Goal: Obtain resource: Download file/media

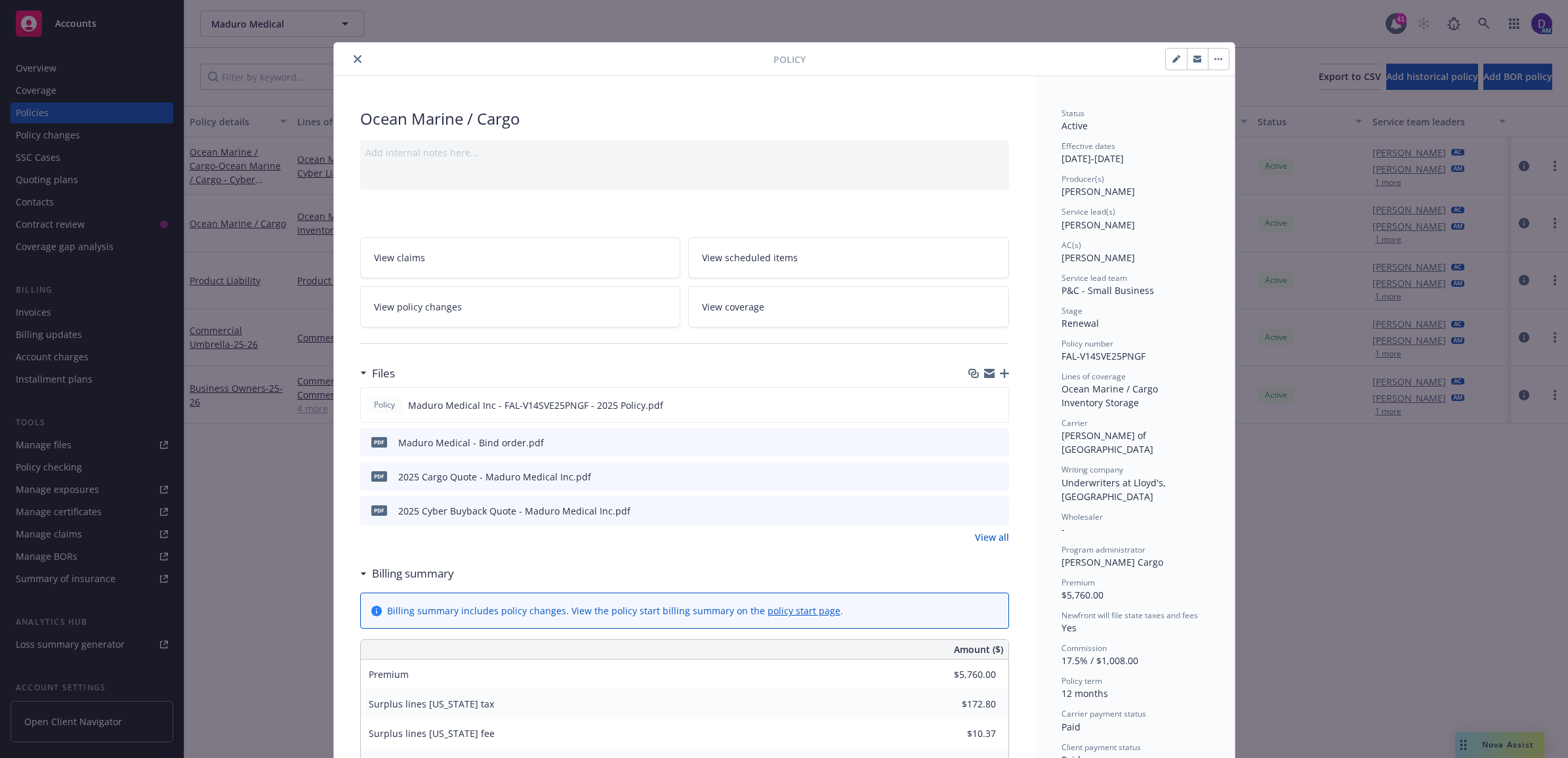
drag, startPoint x: 565, startPoint y: 28, endPoint x: 569, endPoint y: 40, distance: 12.6
click at [356, 66] on div at bounding box center [556, 58] width 434 height 15
click at [351, 64] on button "close" at bounding box center [357, 58] width 15 height 15
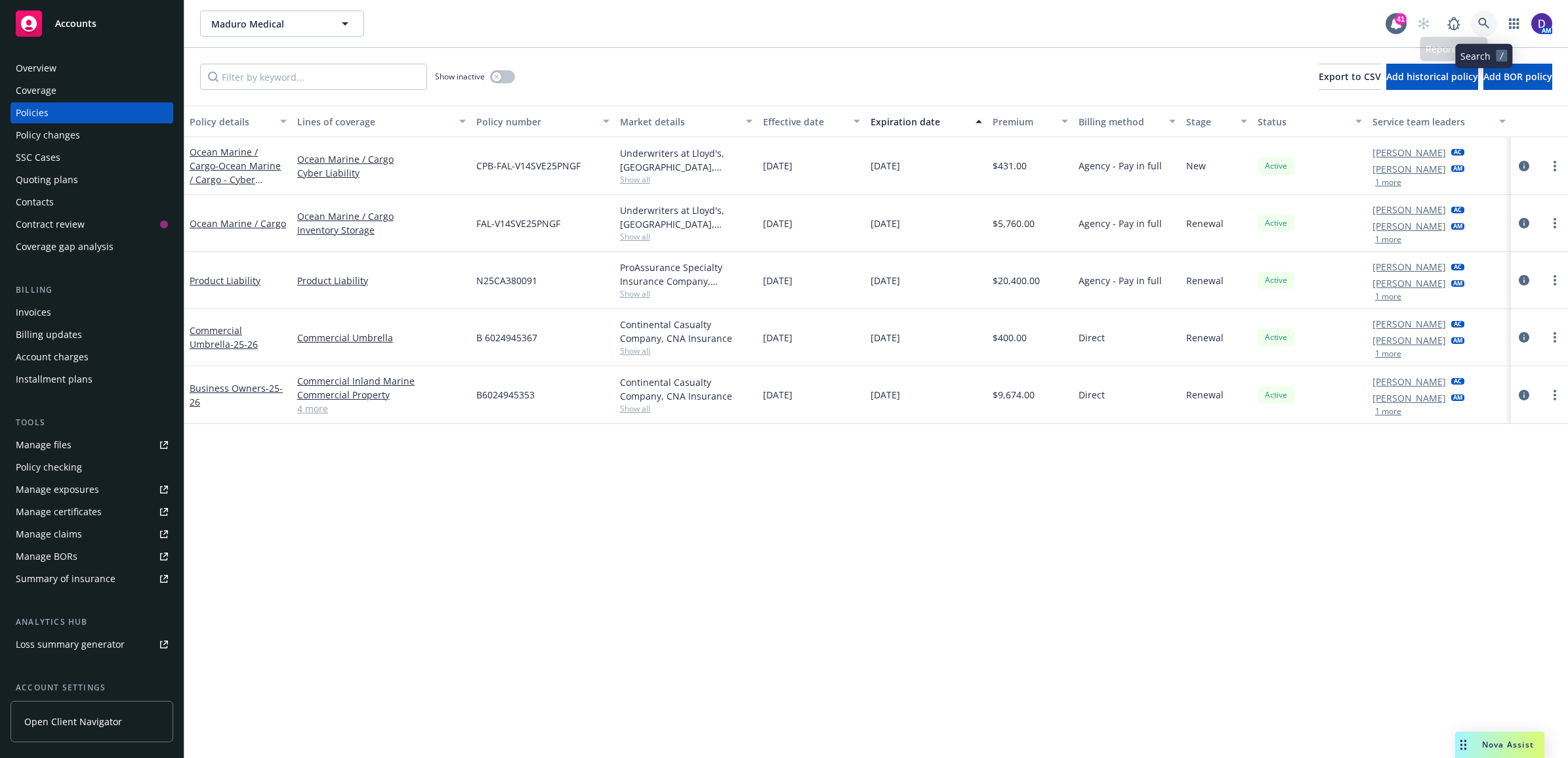
click at [1474, 20] on link at bounding box center [1484, 23] width 26 height 26
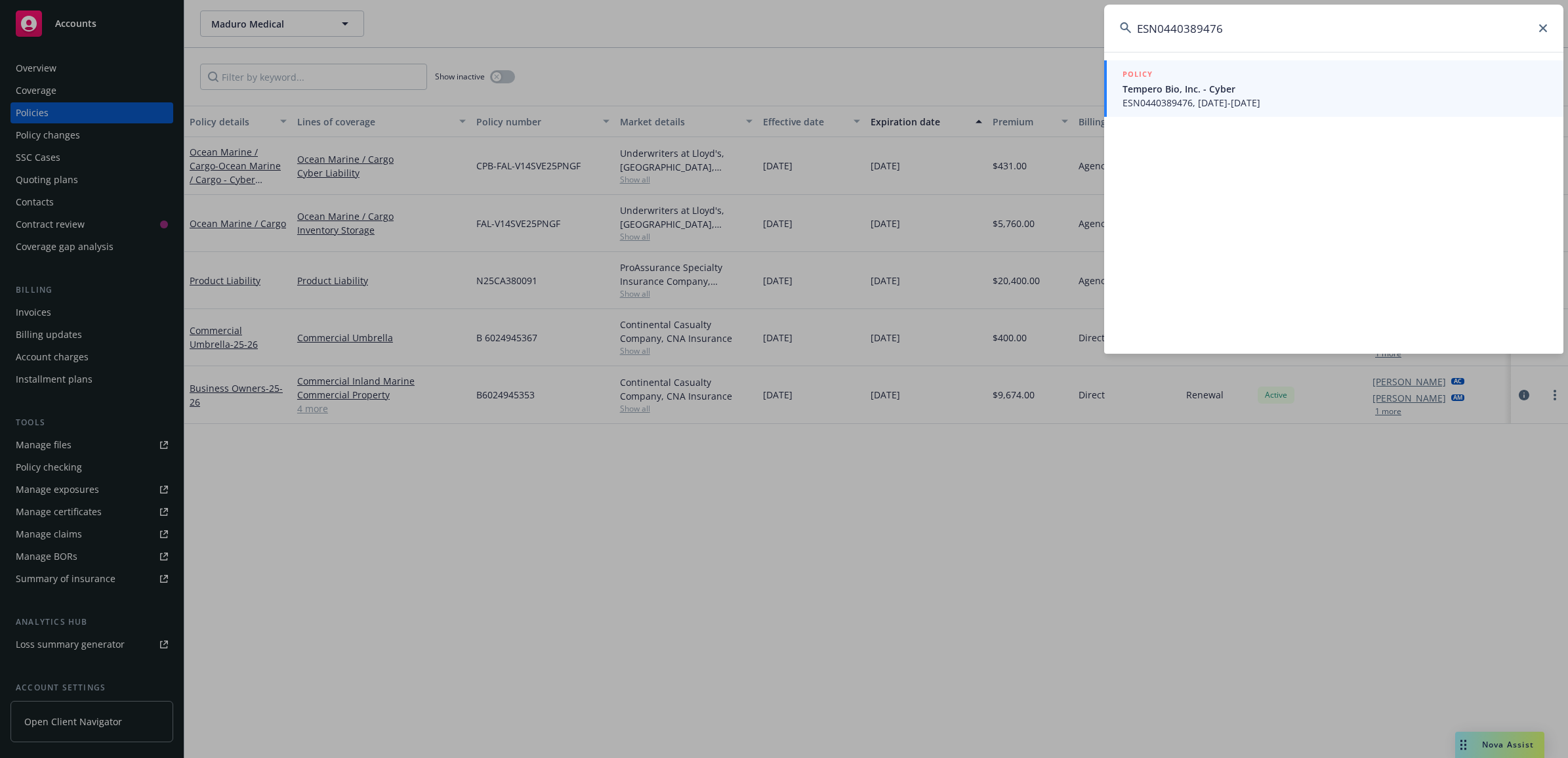
type input "ESN0440389476"
click at [1229, 97] on span "ESN0440389476, [DATE]-[DATE]" at bounding box center [1335, 102] width 425 height 14
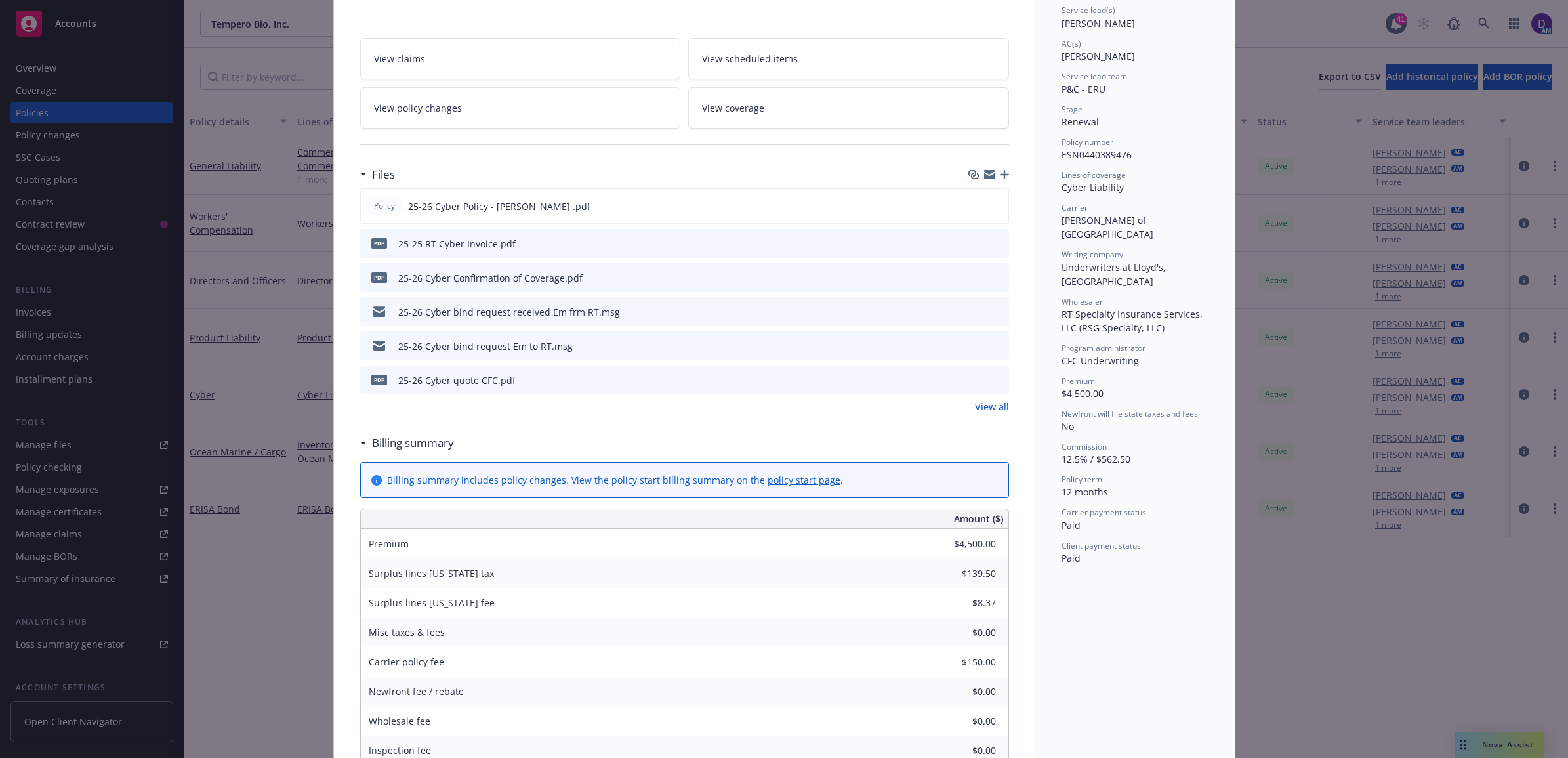
scroll to position [246, 0]
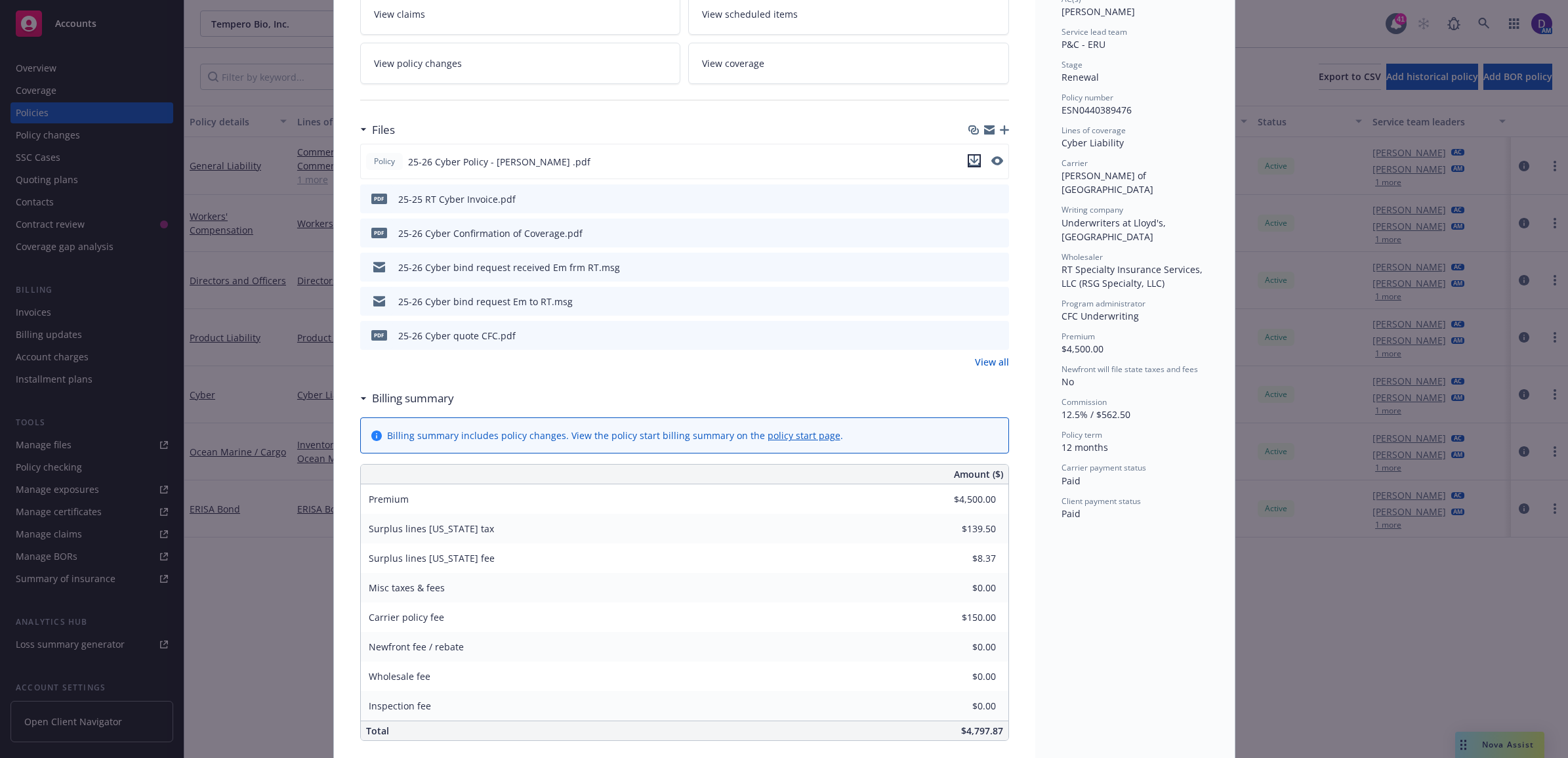
click at [971, 163] on icon "download file" at bounding box center [974, 160] width 11 height 11
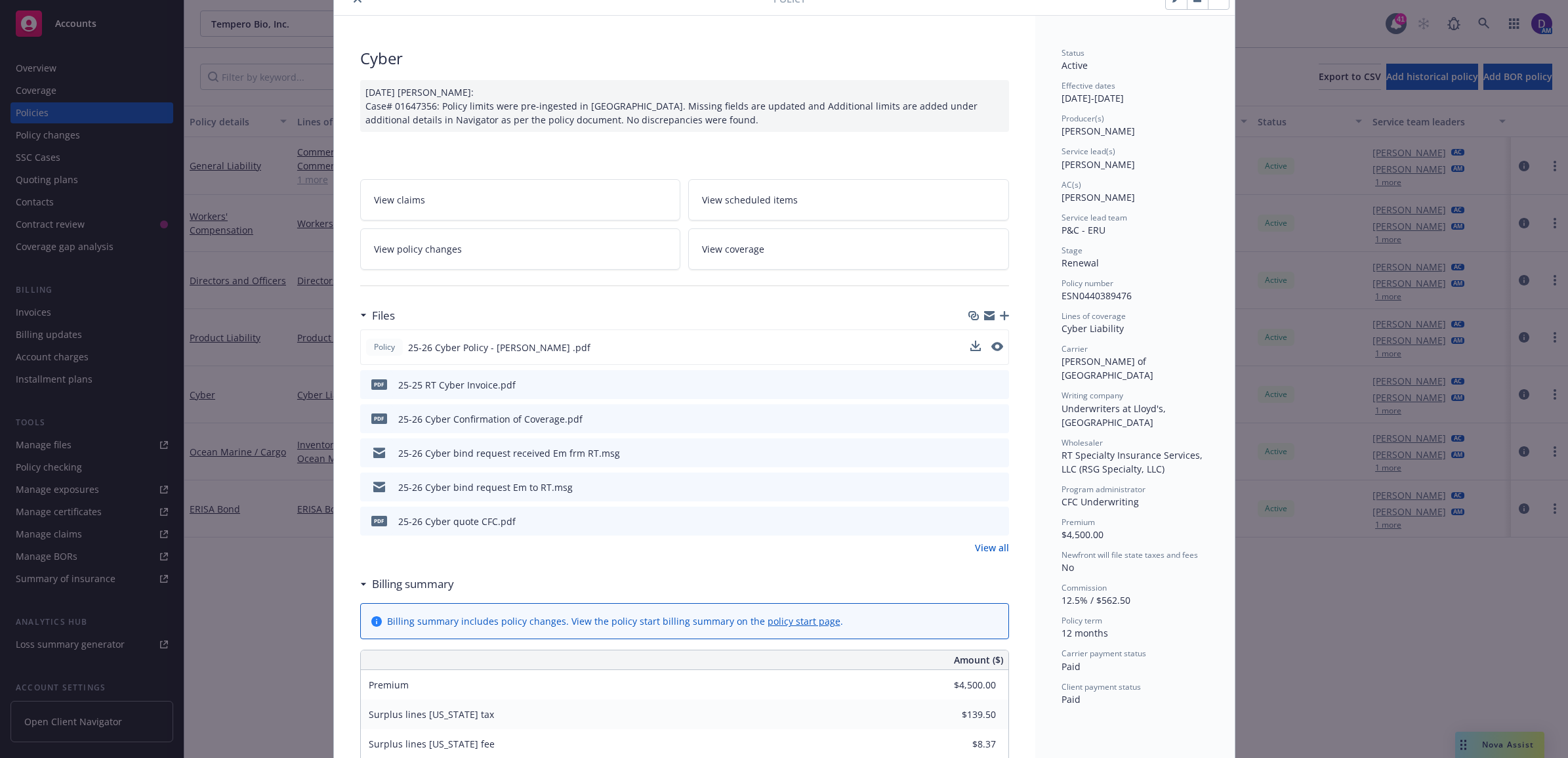
scroll to position [0, 0]
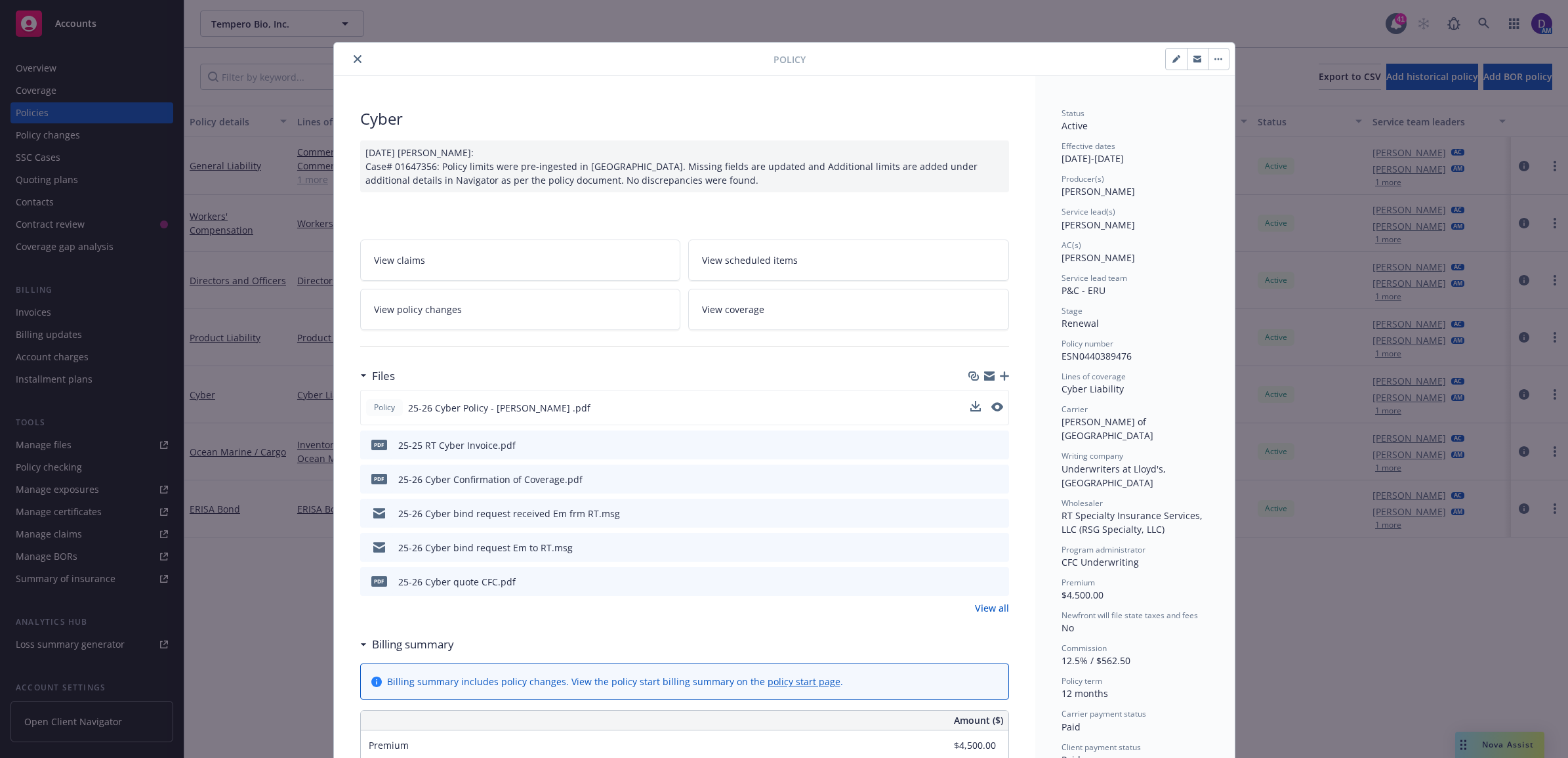
click at [342, 57] on div at bounding box center [556, 58] width 434 height 15
click at [354, 61] on icon "close" at bounding box center [358, 59] width 8 height 8
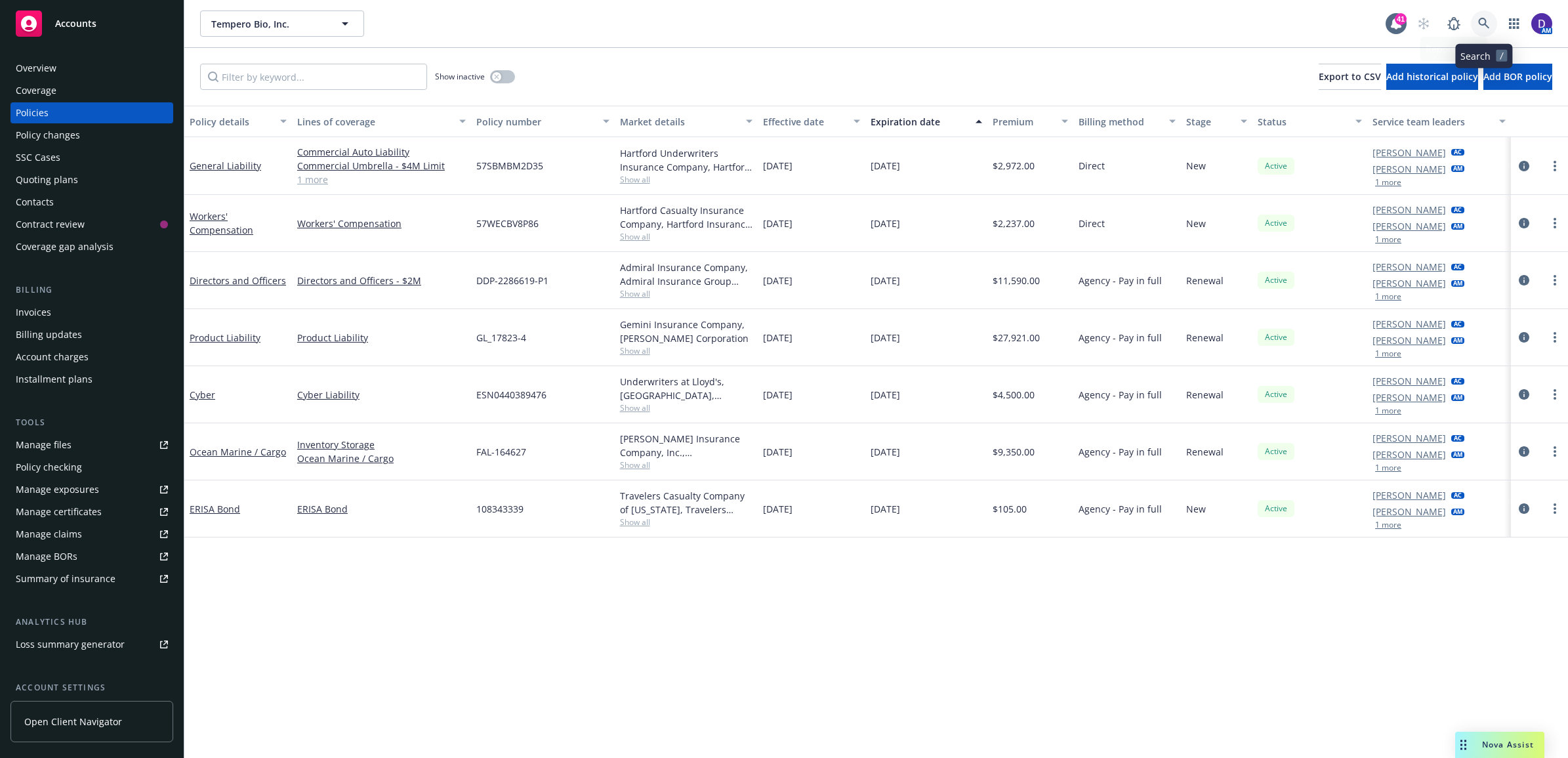
click at [1491, 22] on link at bounding box center [1484, 23] width 26 height 26
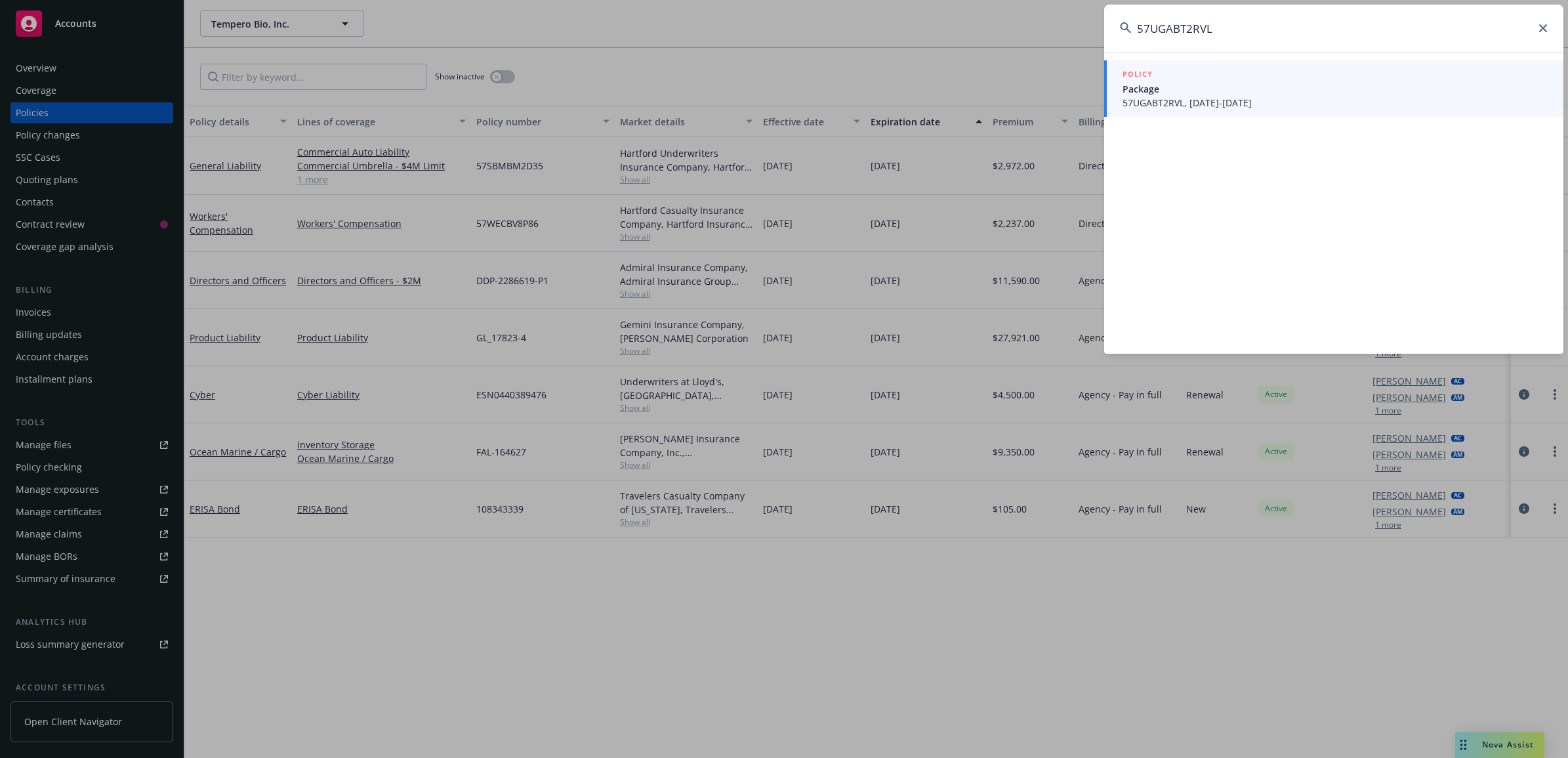
type input "57UGABT2RVL"
click at [1207, 99] on span "57UGABT2RVL, [DATE]-[DATE]" at bounding box center [1335, 102] width 425 height 14
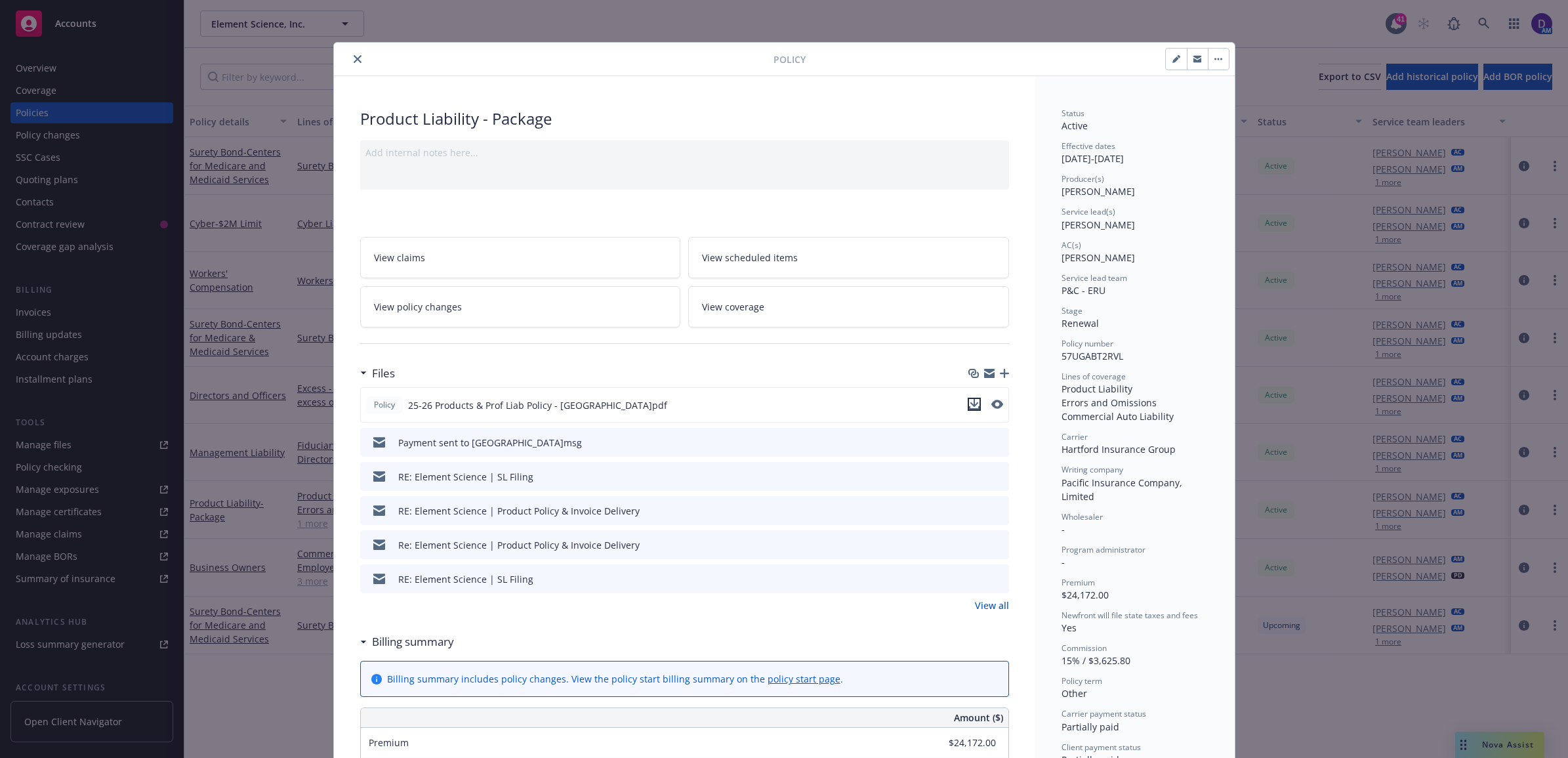
click at [969, 404] on icon "download file" at bounding box center [974, 404] width 11 height 11
click at [354, 60] on icon "close" at bounding box center [358, 59] width 8 height 8
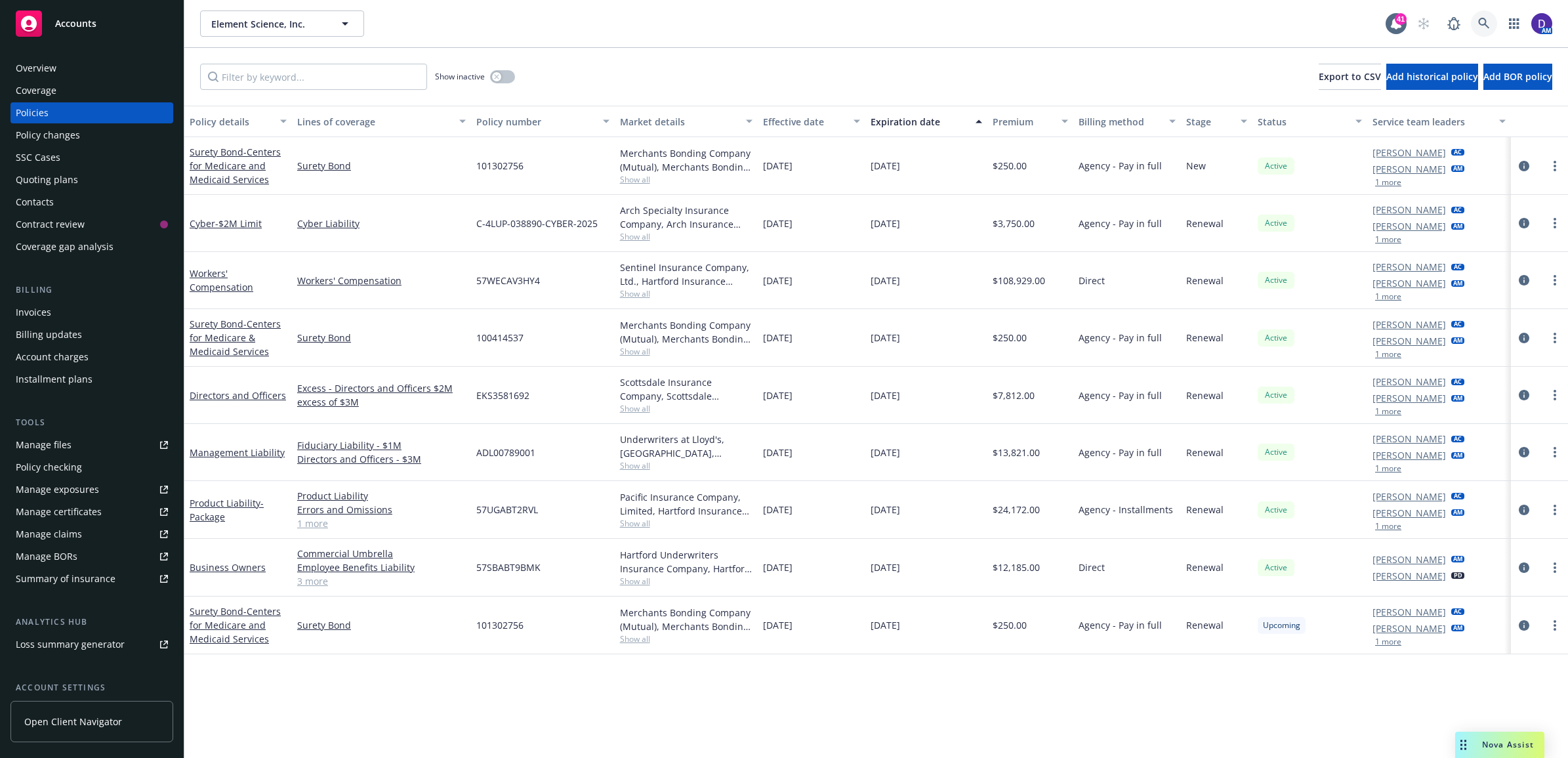
click at [1484, 25] on icon at bounding box center [1484, 23] width 12 height 12
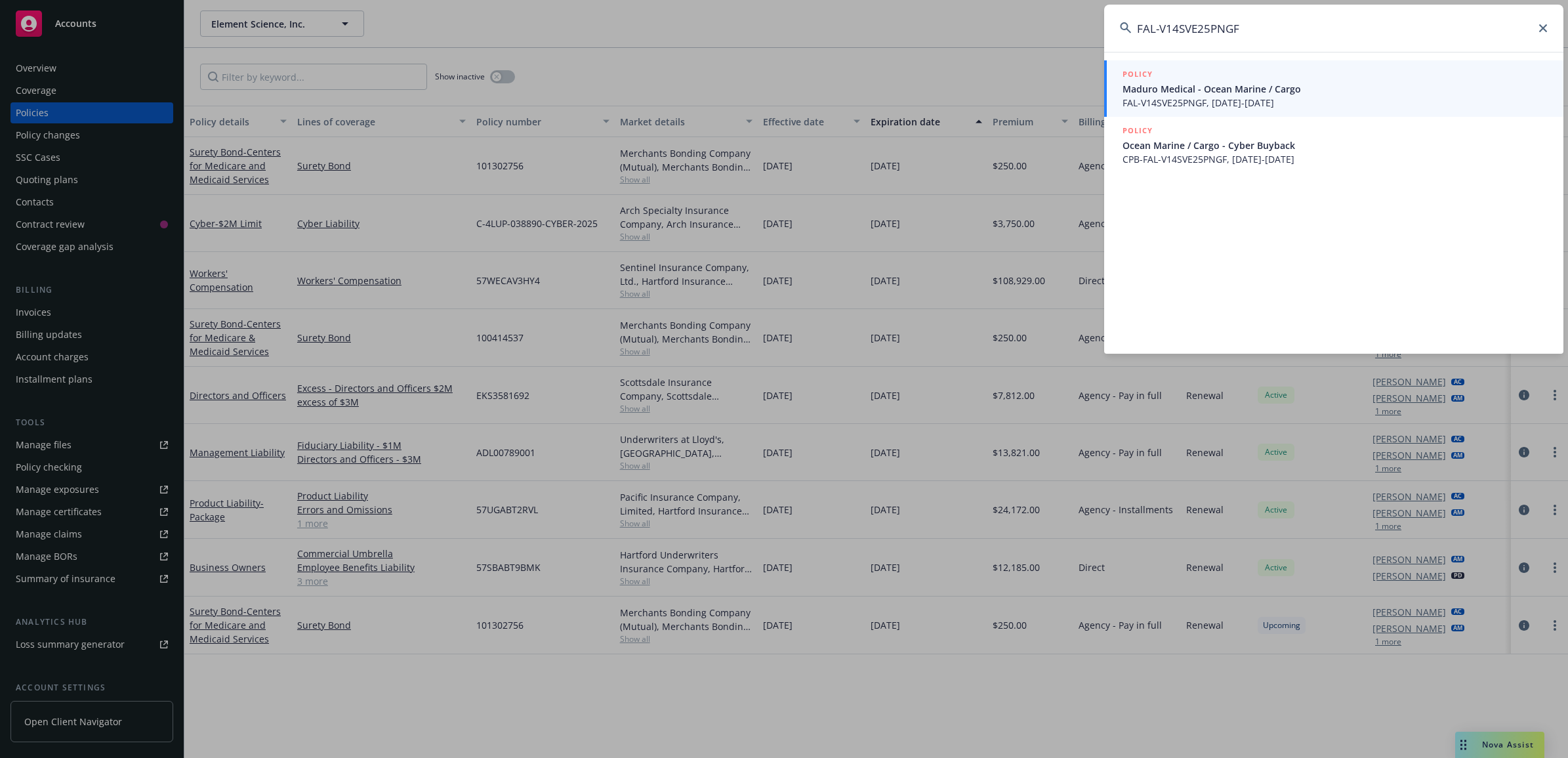
type input "FAL-V14SVE25PNGF"
click at [1155, 87] on span "Maduro Medical - Ocean Marine / Cargo" at bounding box center [1335, 88] width 425 height 14
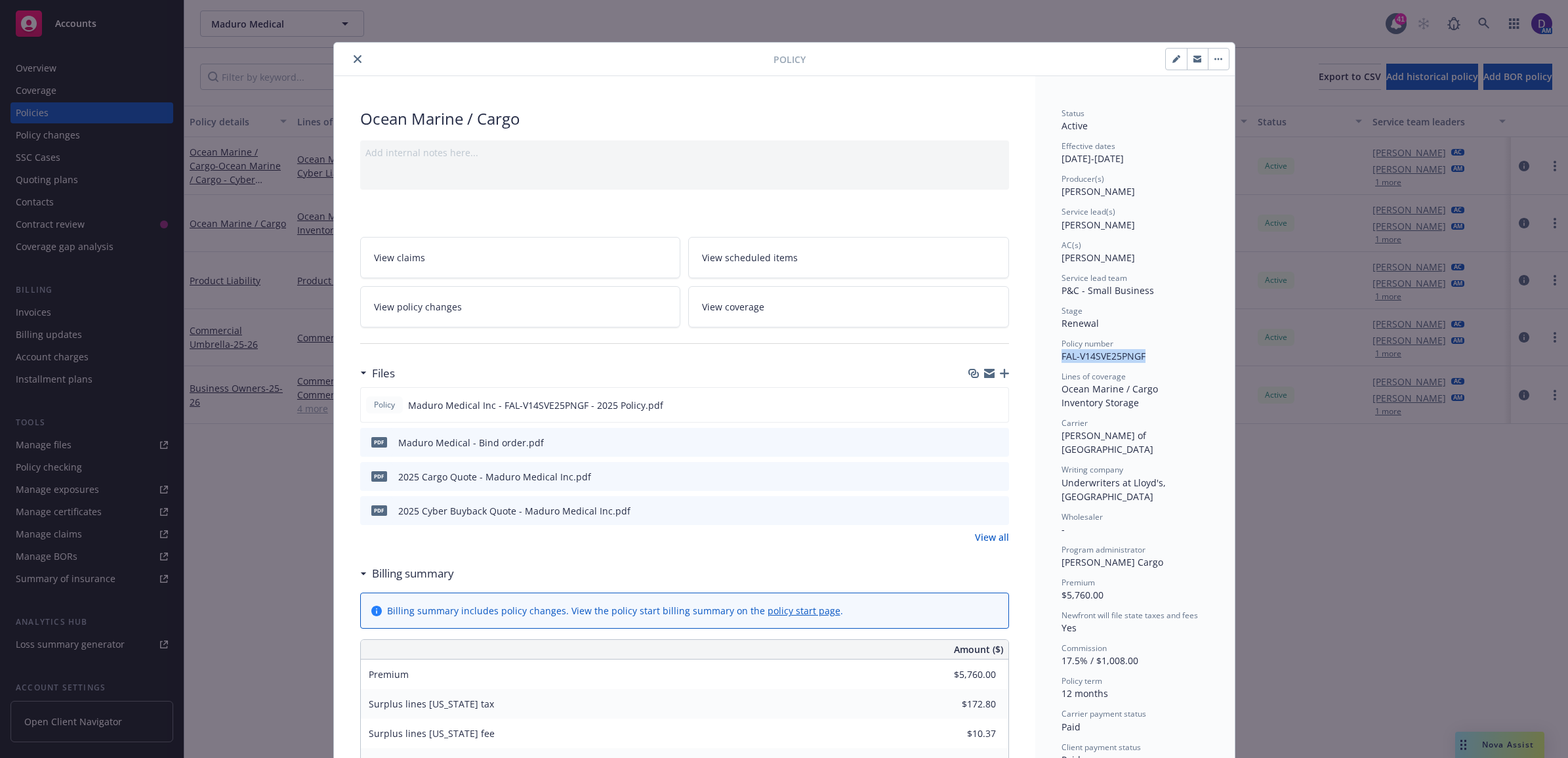
drag, startPoint x: 1145, startPoint y: 359, endPoint x: 1047, endPoint y: 356, distance: 98.0
copy span "FAL-V14SVE25PNGF"
click at [354, 61] on icon "close" at bounding box center [358, 59] width 8 height 8
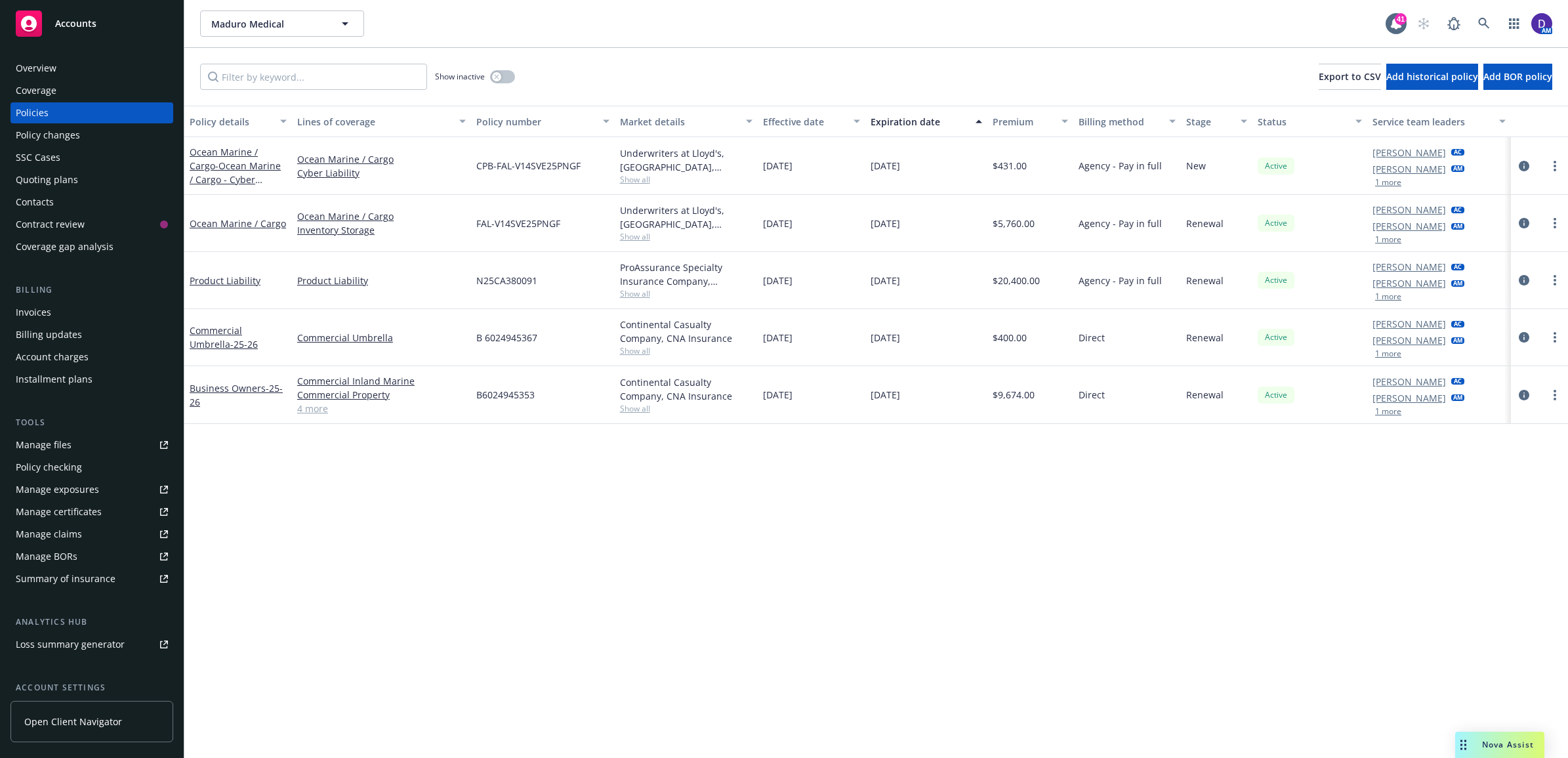
click at [44, 70] on div "Overview" at bounding box center [36, 68] width 40 height 21
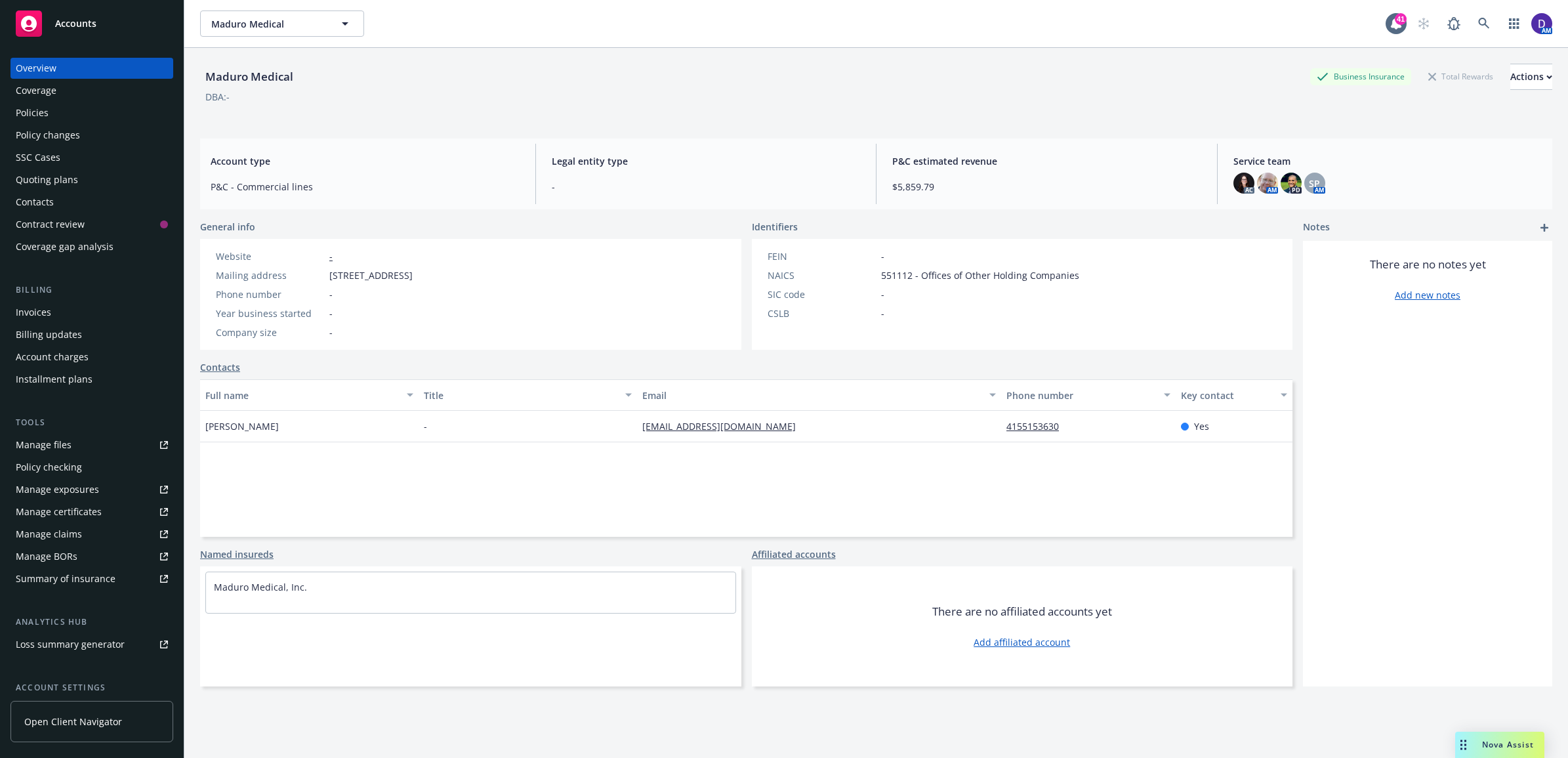
drag, startPoint x: 389, startPoint y: 278, endPoint x: 309, endPoint y: 274, distance: 80.1
click at [309, 274] on div "Mailing address [STREET_ADDRESS]" at bounding box center [314, 275] width 207 height 14
copy div "[STREET_ADDRESS],"
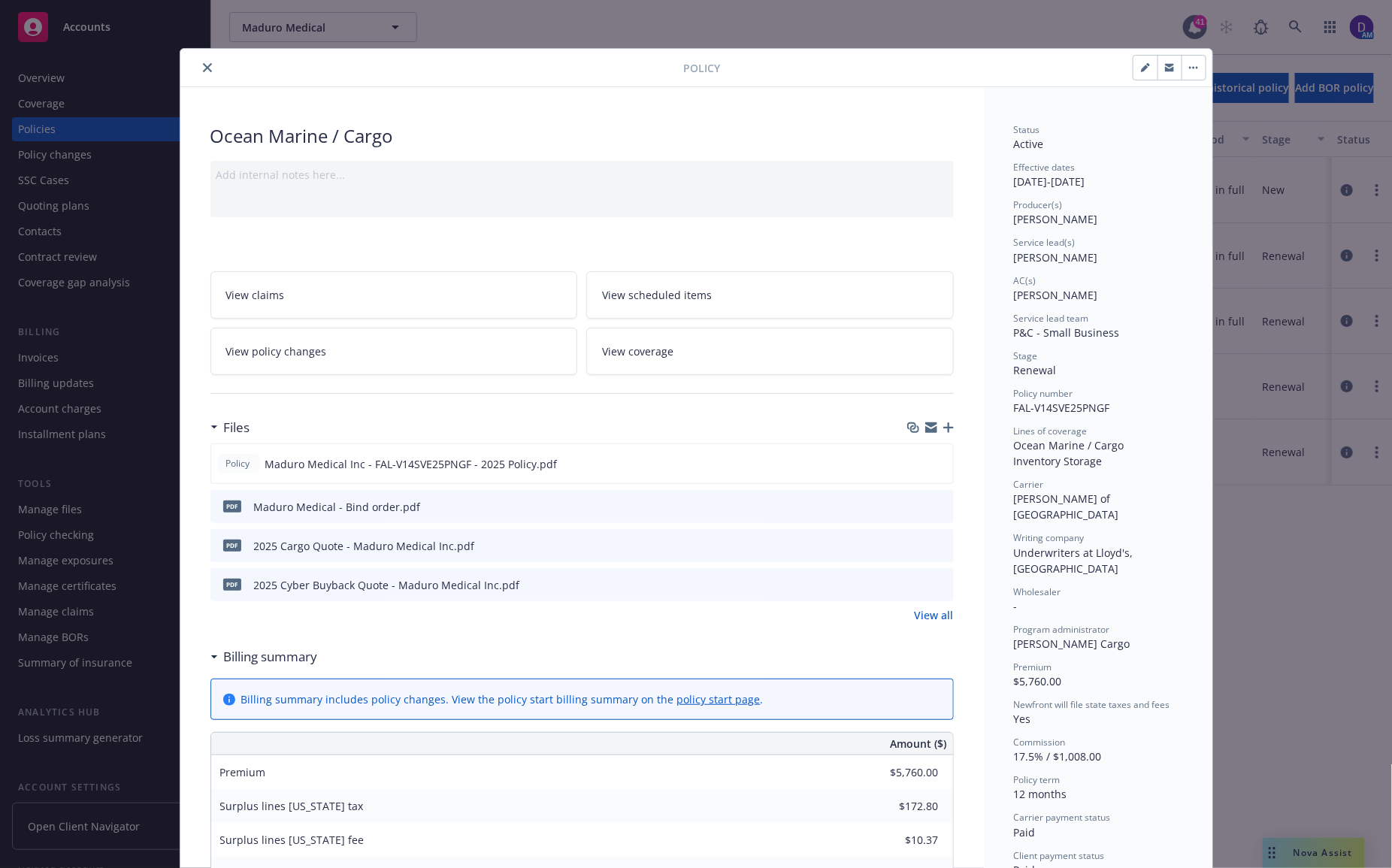
click at [203, 70] on icon "close" at bounding box center [208, 68] width 9 height 9
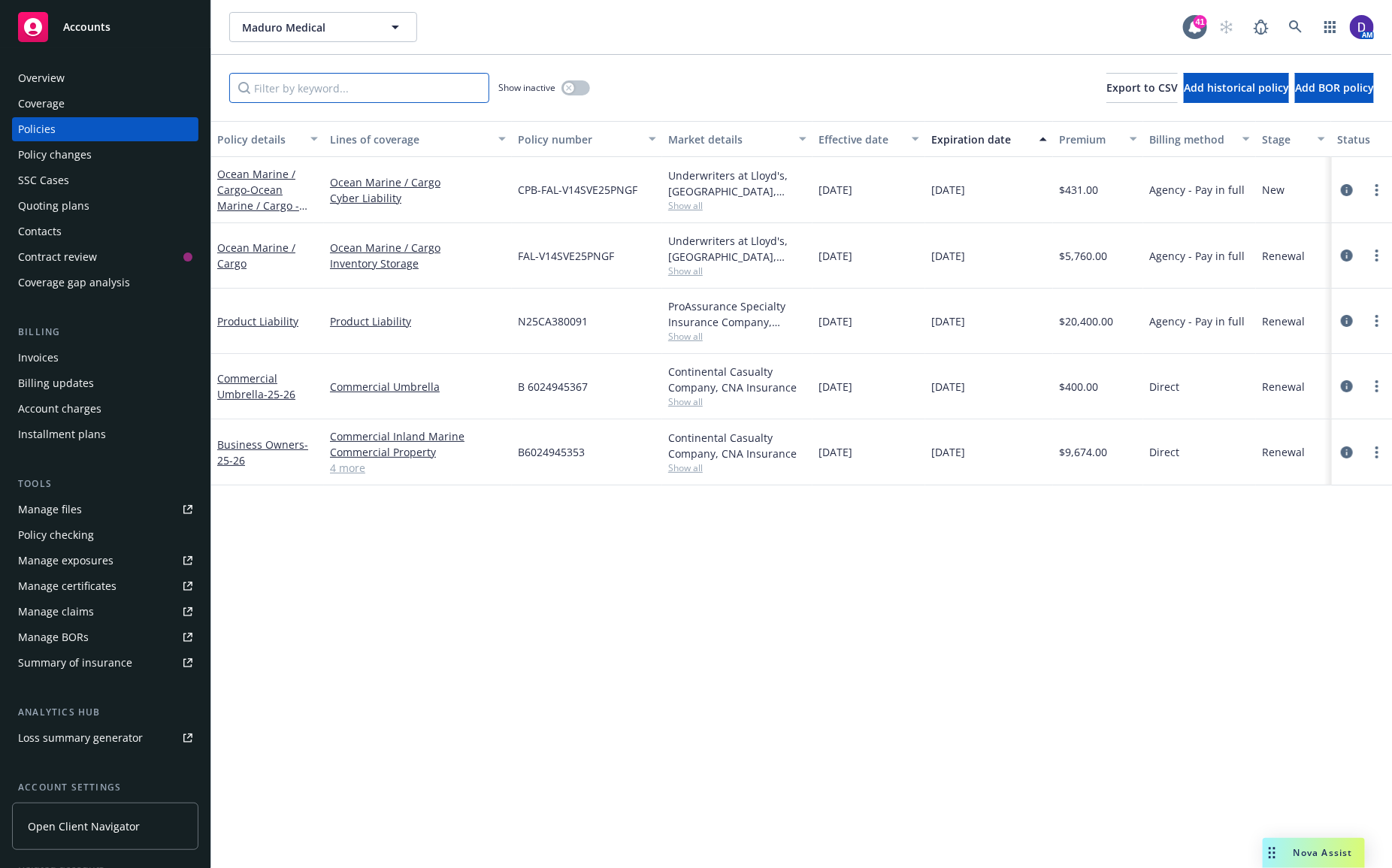
click at [316, 92] on input "Filter by keyword..." at bounding box center [359, 88] width 260 height 30
click at [241, 182] on link "Ocean Marine / Cargo - Ocean Marine / Cargo - Cyber Buyback" at bounding box center [258, 198] width 82 height 61
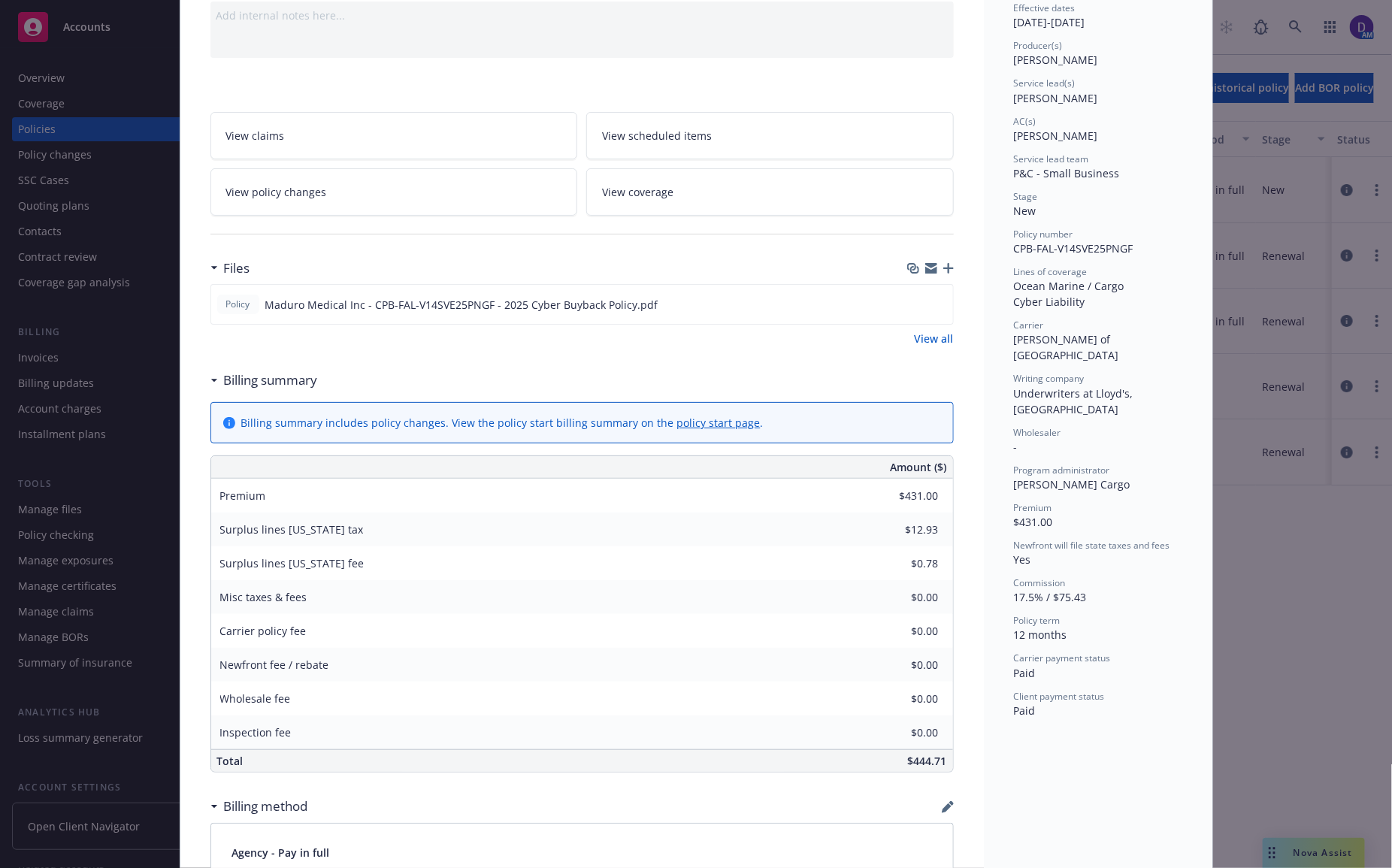
scroll to position [188, 0]
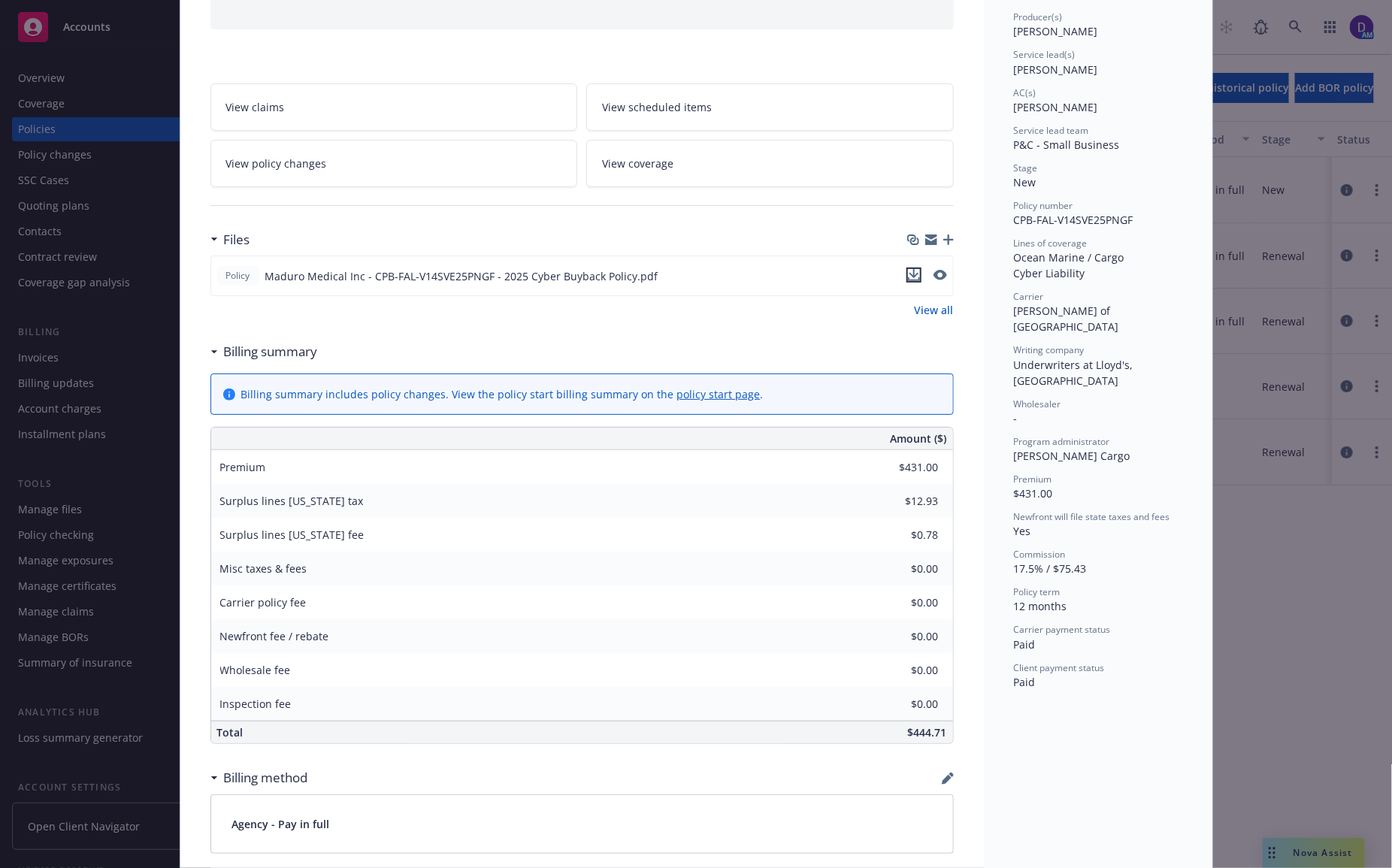
click at [909, 273] on icon "download file" at bounding box center [913, 274] width 10 height 9
click at [934, 272] on icon "preview file" at bounding box center [939, 274] width 14 height 10
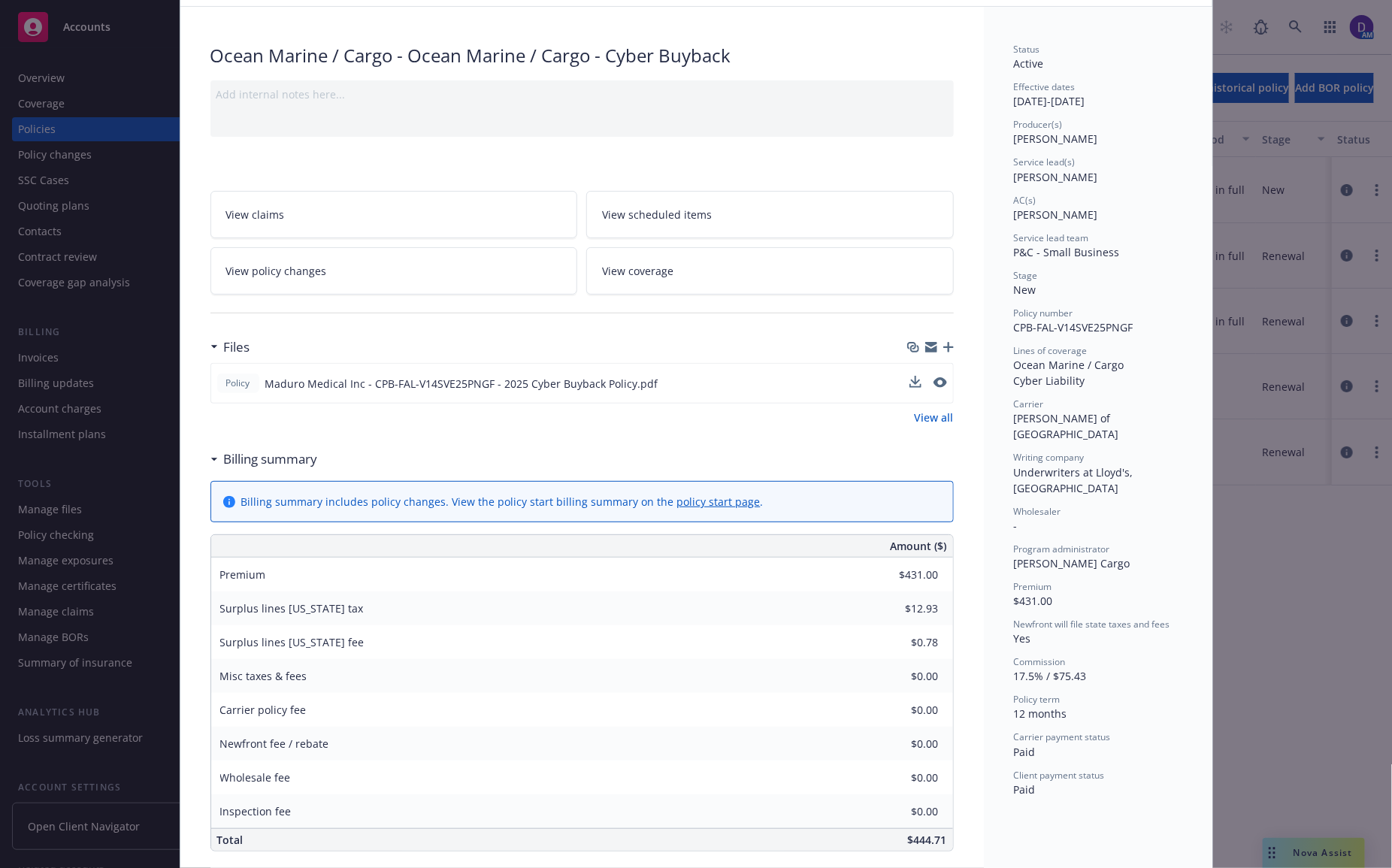
scroll to position [0, 0]
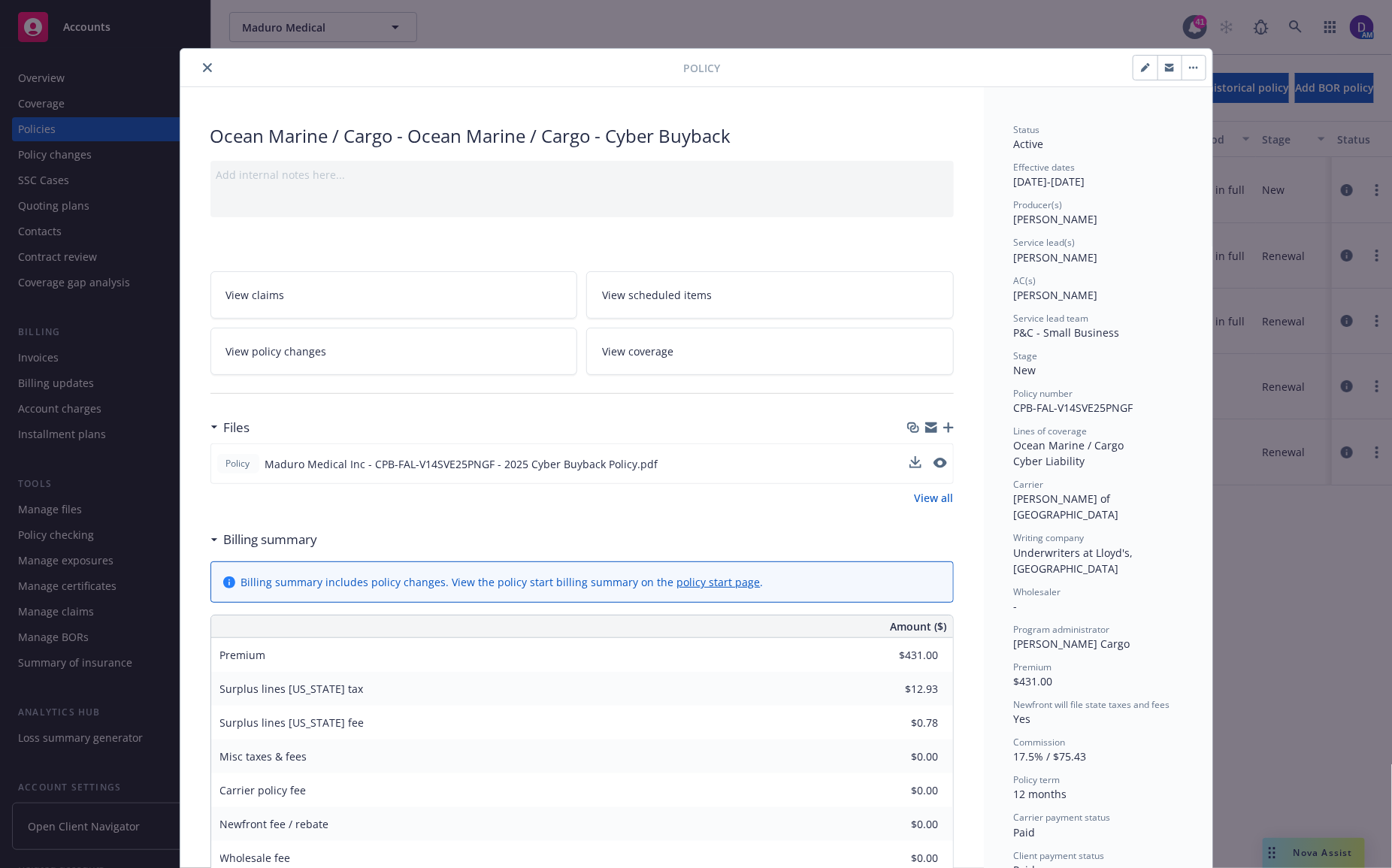
click at [207, 68] on button "close" at bounding box center [207, 67] width 18 height 18
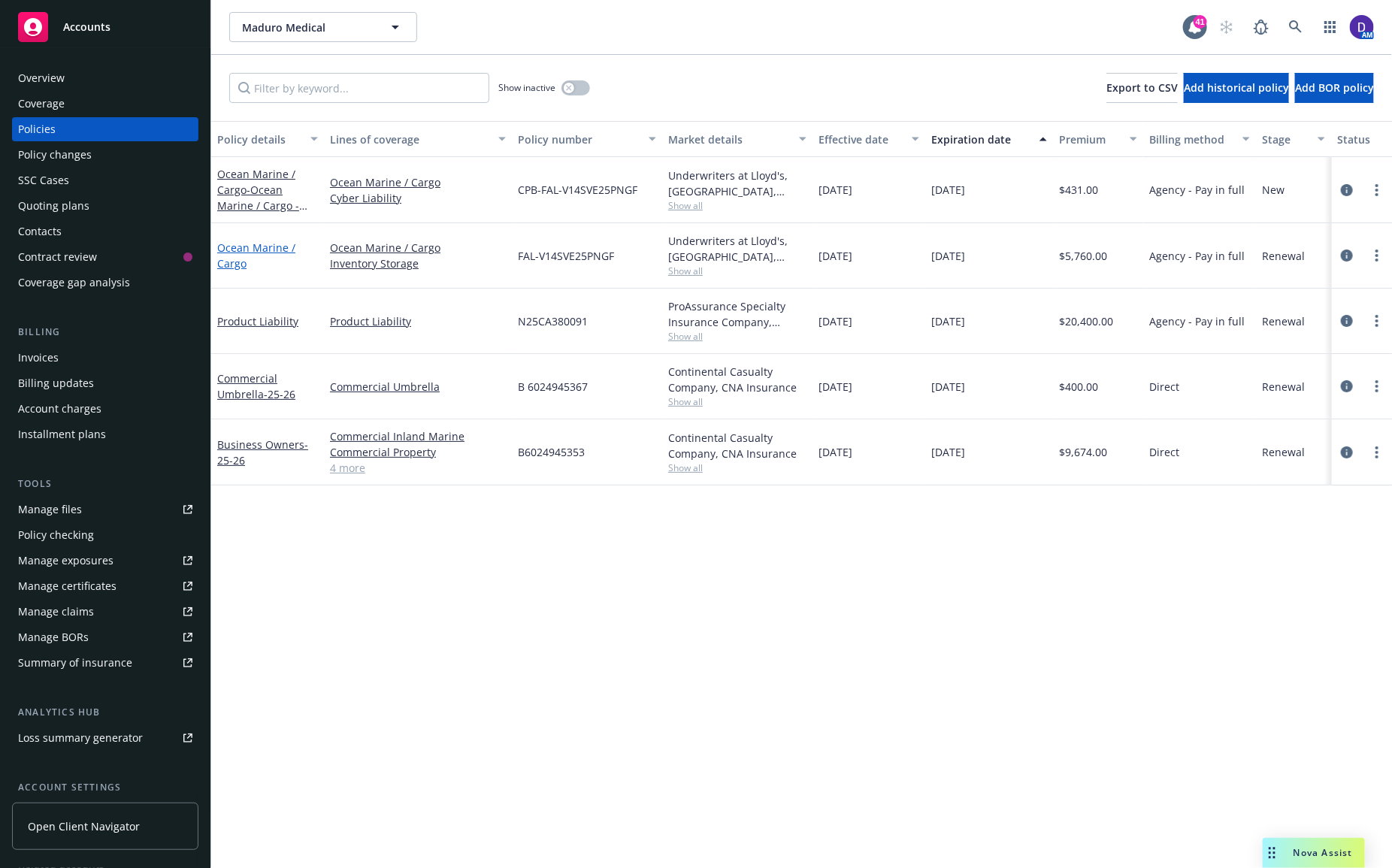
click at [267, 249] on link "Ocean Marine / Cargo" at bounding box center [256, 255] width 78 height 30
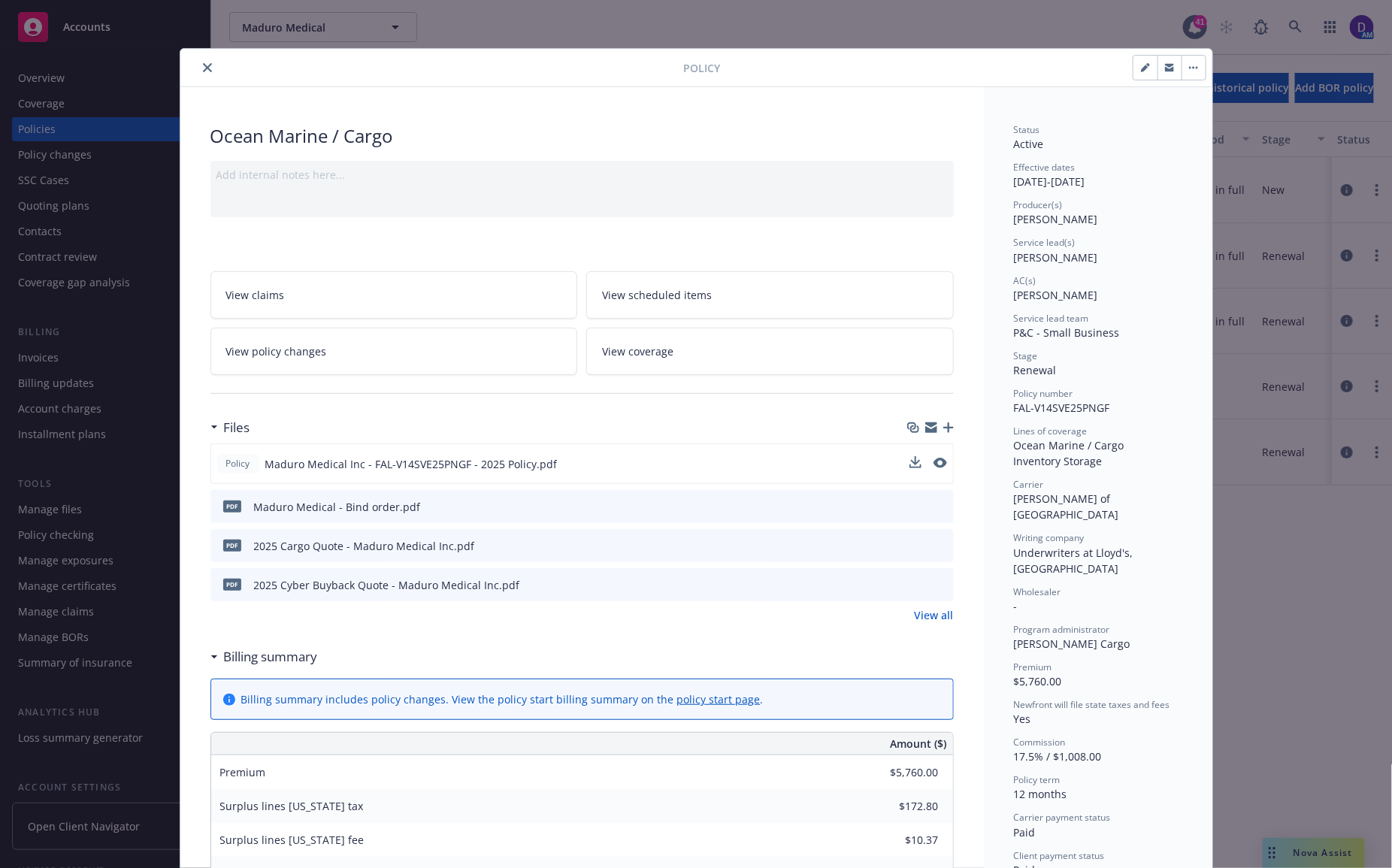
scroll to position [94, 0]
